Goal: Information Seeking & Learning: Learn about a topic

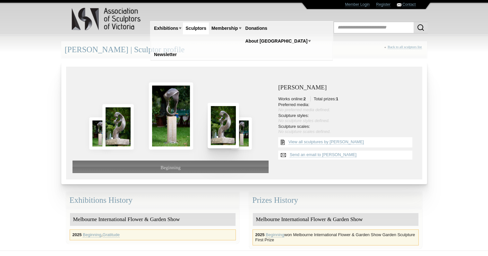
click at [225, 130] on img at bounding box center [222, 125] width 31 height 45
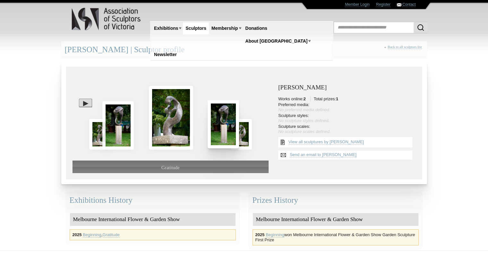
click at [225, 130] on img at bounding box center [222, 124] width 31 height 48
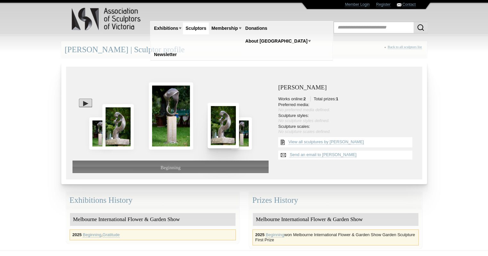
click at [225, 130] on img at bounding box center [222, 125] width 31 height 45
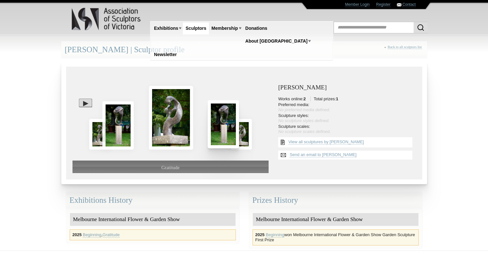
click at [225, 130] on img at bounding box center [222, 124] width 31 height 48
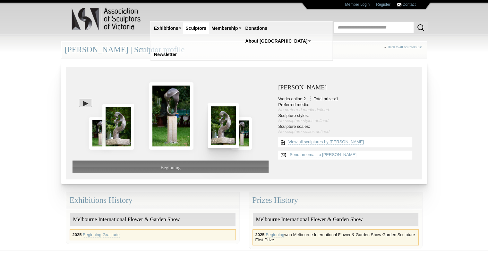
click at [225, 130] on img at bounding box center [222, 125] width 31 height 45
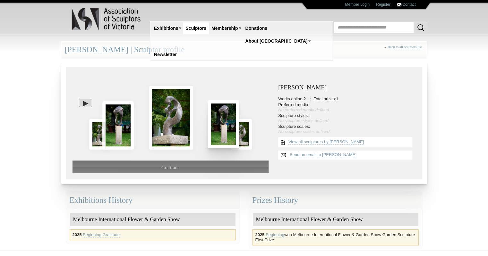
click at [225, 130] on img at bounding box center [222, 124] width 31 height 48
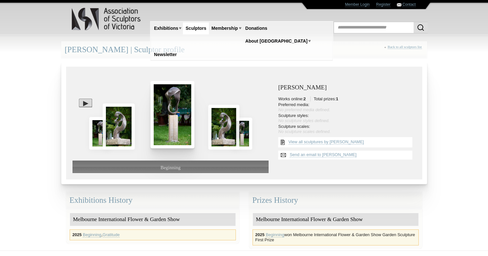
click at [225, 130] on img at bounding box center [223, 127] width 31 height 45
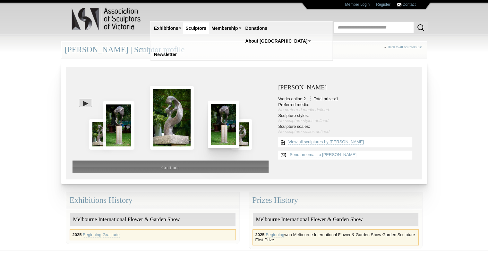
click at [225, 130] on img at bounding box center [223, 125] width 31 height 48
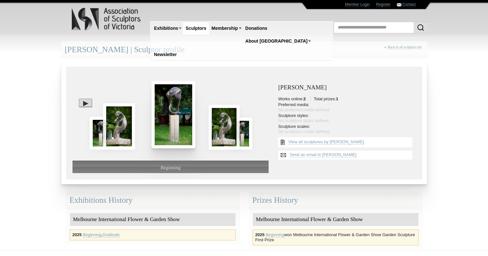
click at [225, 130] on img at bounding box center [223, 127] width 31 height 45
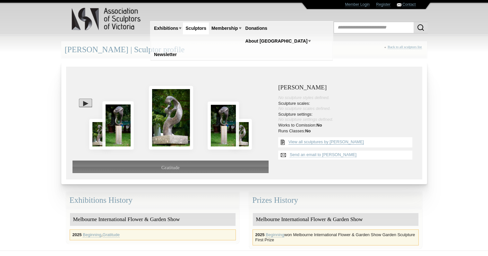
click at [354, 139] on link "View all sculptures by Olivier Neukom" at bounding box center [325, 141] width 75 height 5
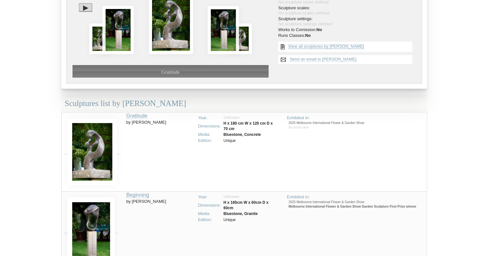
scroll to position [96, 0]
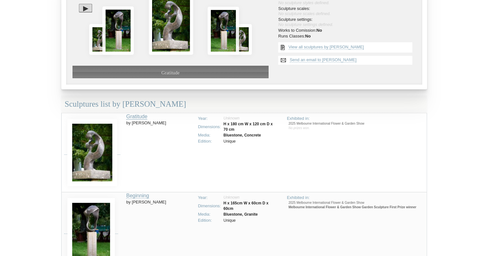
click at [144, 115] on link "Gratitude" at bounding box center [136, 117] width 21 height 6
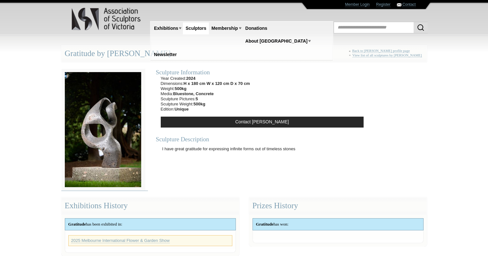
click at [94, 143] on img at bounding box center [102, 130] width 83 height 122
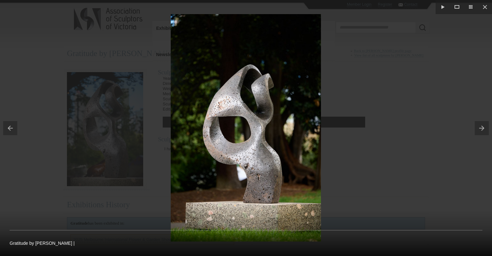
click at [484, 126] on button at bounding box center [483, 128] width 17 height 32
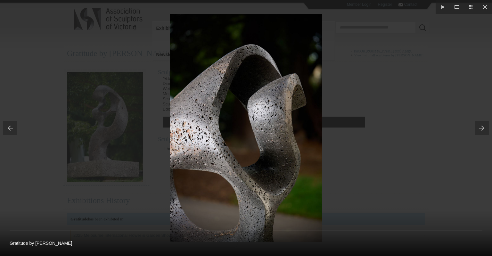
click at [484, 131] on button at bounding box center [483, 128] width 17 height 32
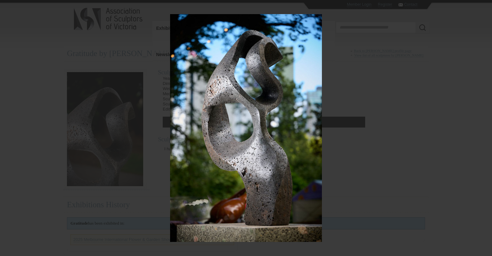
click at [484, 131] on button at bounding box center [483, 128] width 17 height 32
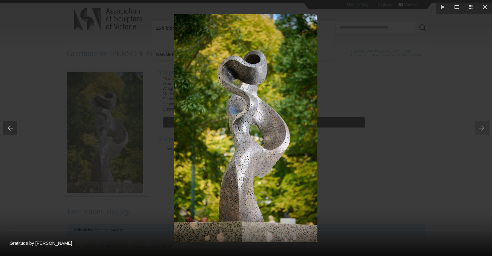
drag, startPoint x: 426, startPoint y: 74, endPoint x: 433, endPoint y: 70, distance: 8.3
click at [426, 75] on div at bounding box center [246, 128] width 492 height 256
